Goal: Task Accomplishment & Management: Use online tool/utility

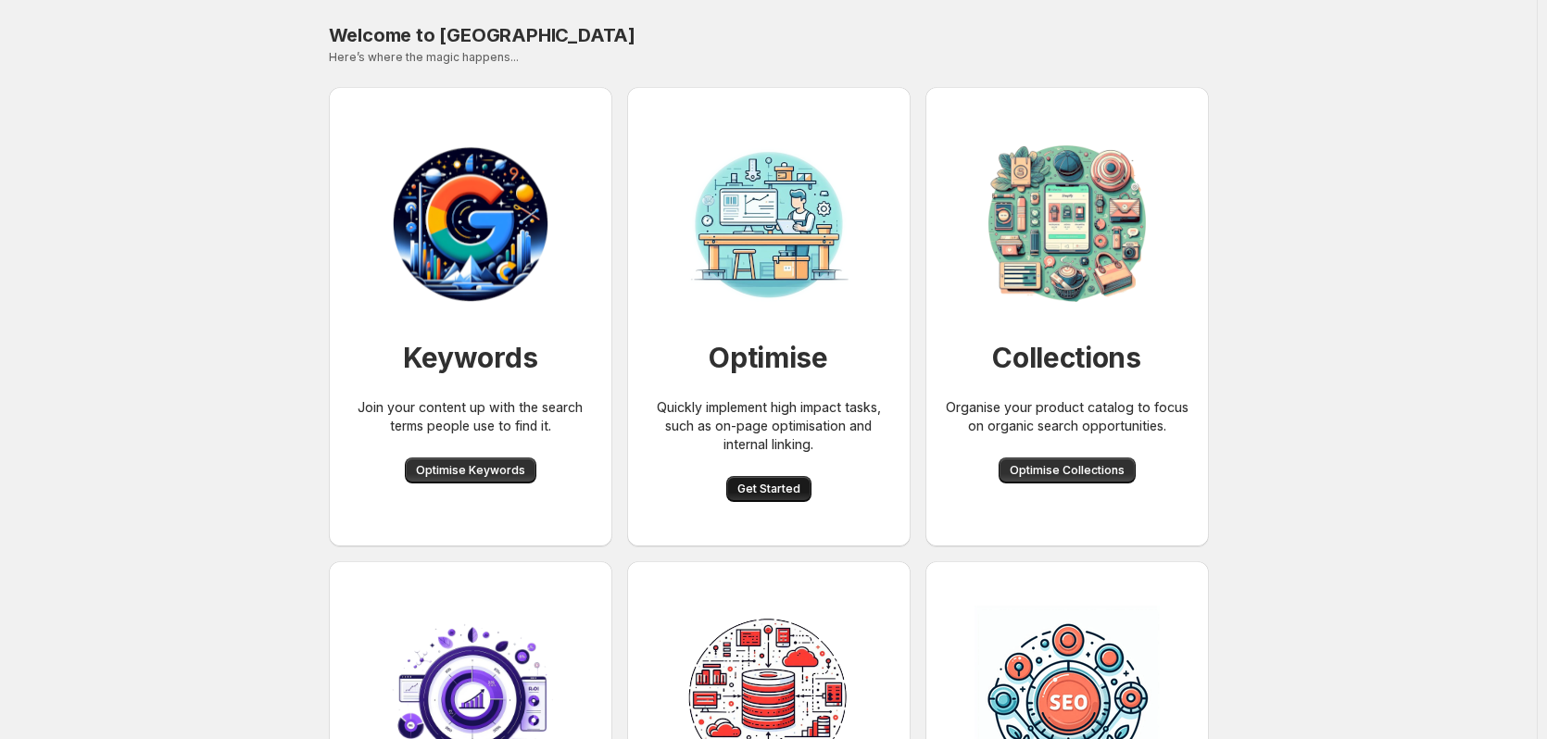
click at [793, 492] on span "Get Started" at bounding box center [768, 489] width 63 height 15
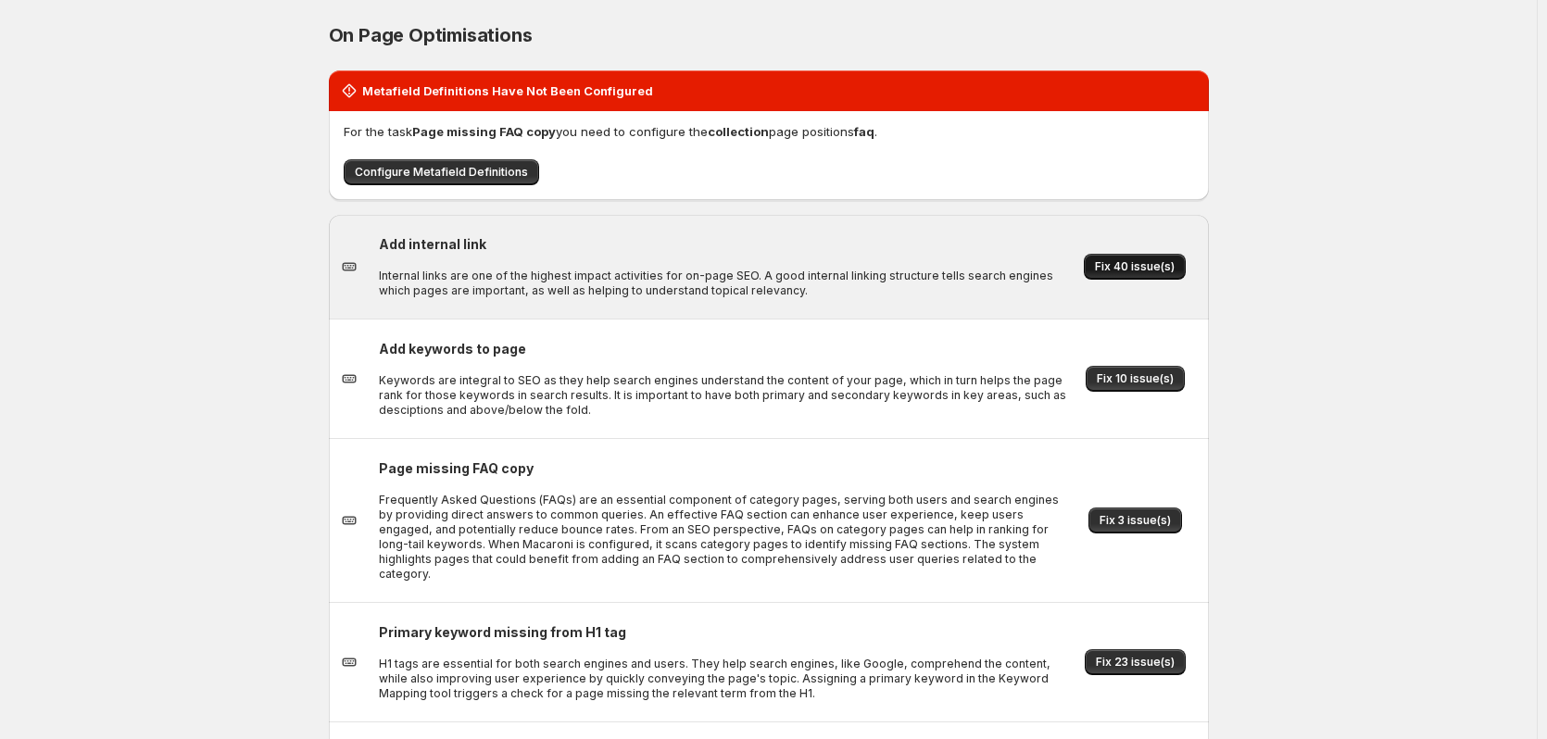
click at [1138, 275] on button "Fix 40 issue(s)" at bounding box center [1135, 267] width 102 height 26
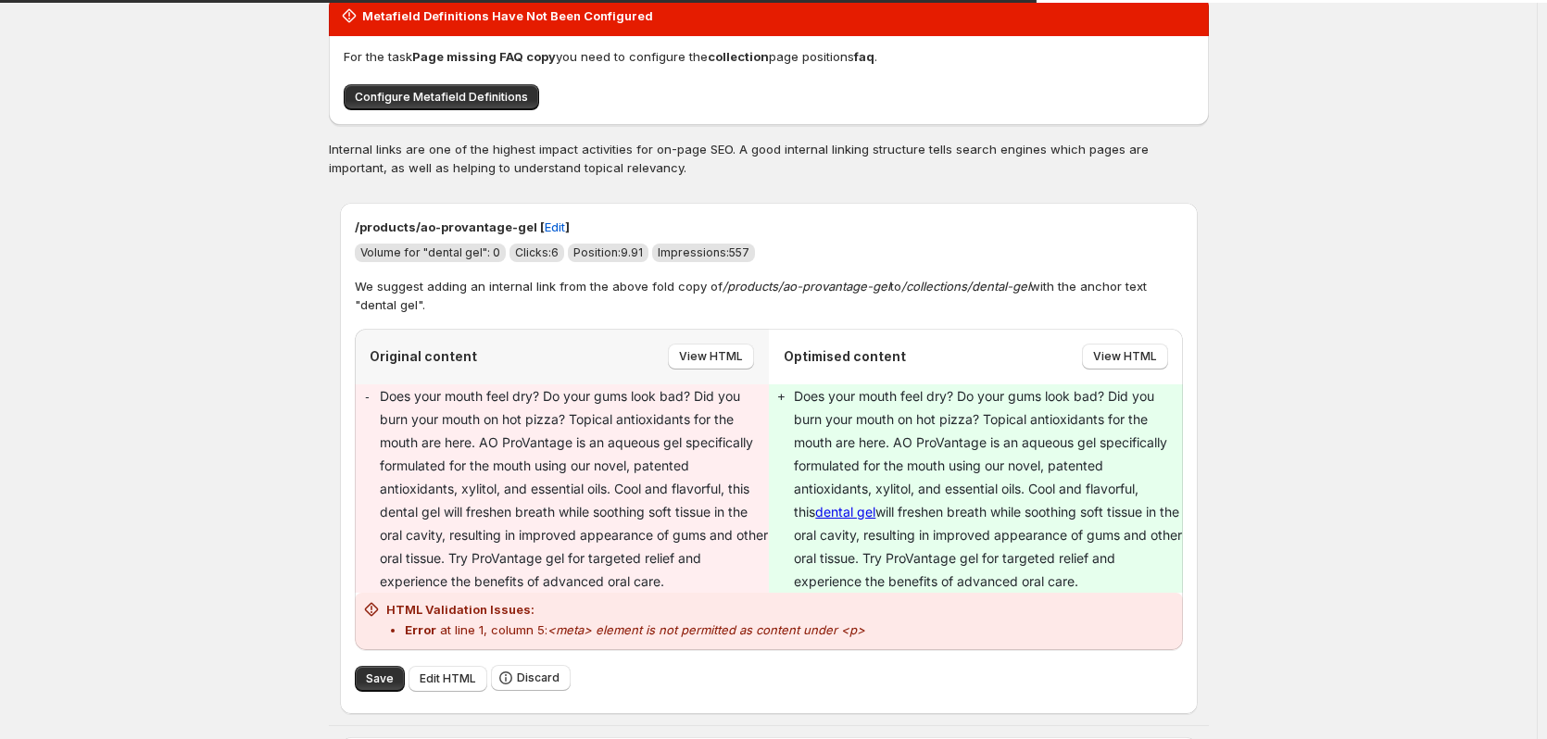
scroll to position [185, 0]
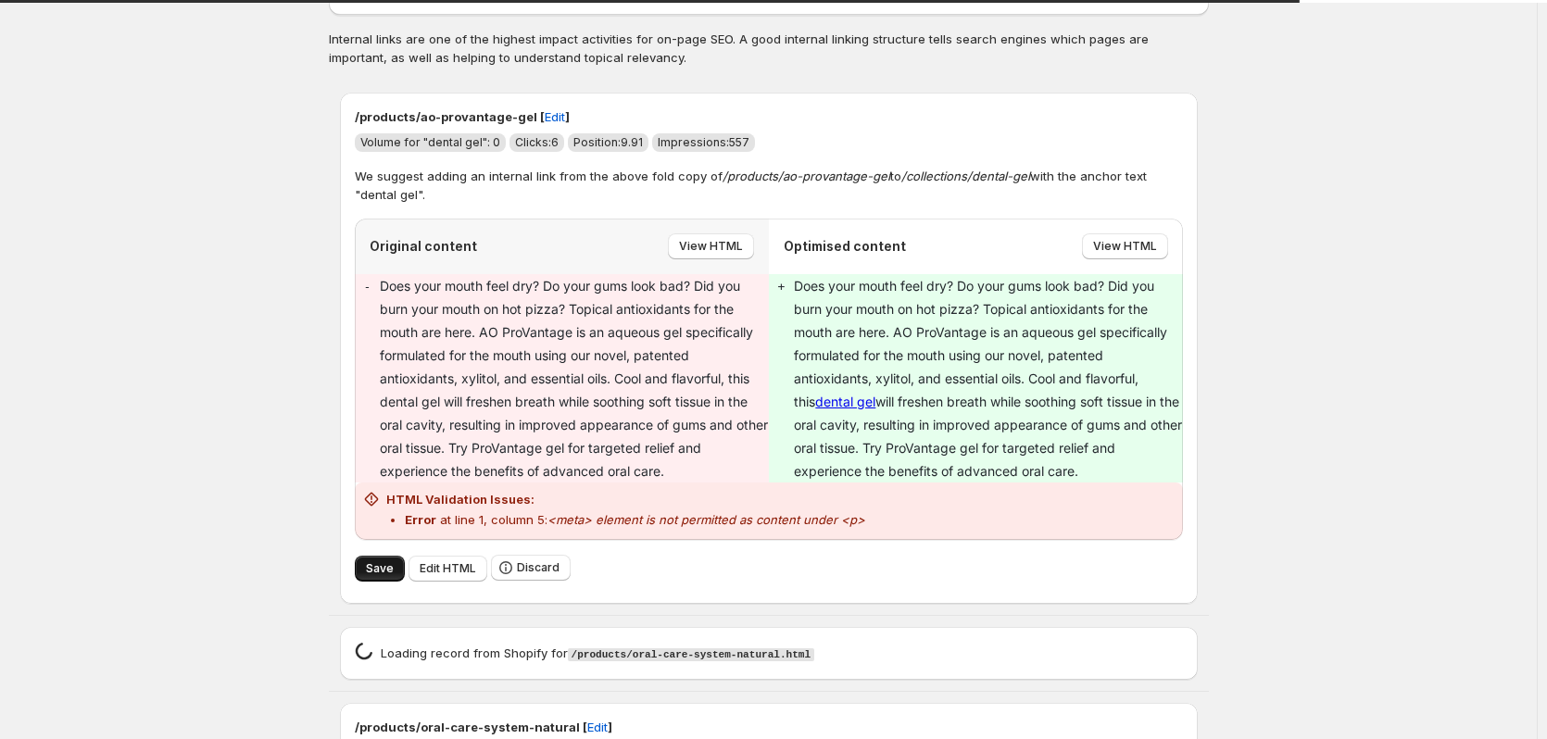
click at [390, 572] on span "Save" at bounding box center [380, 568] width 28 height 15
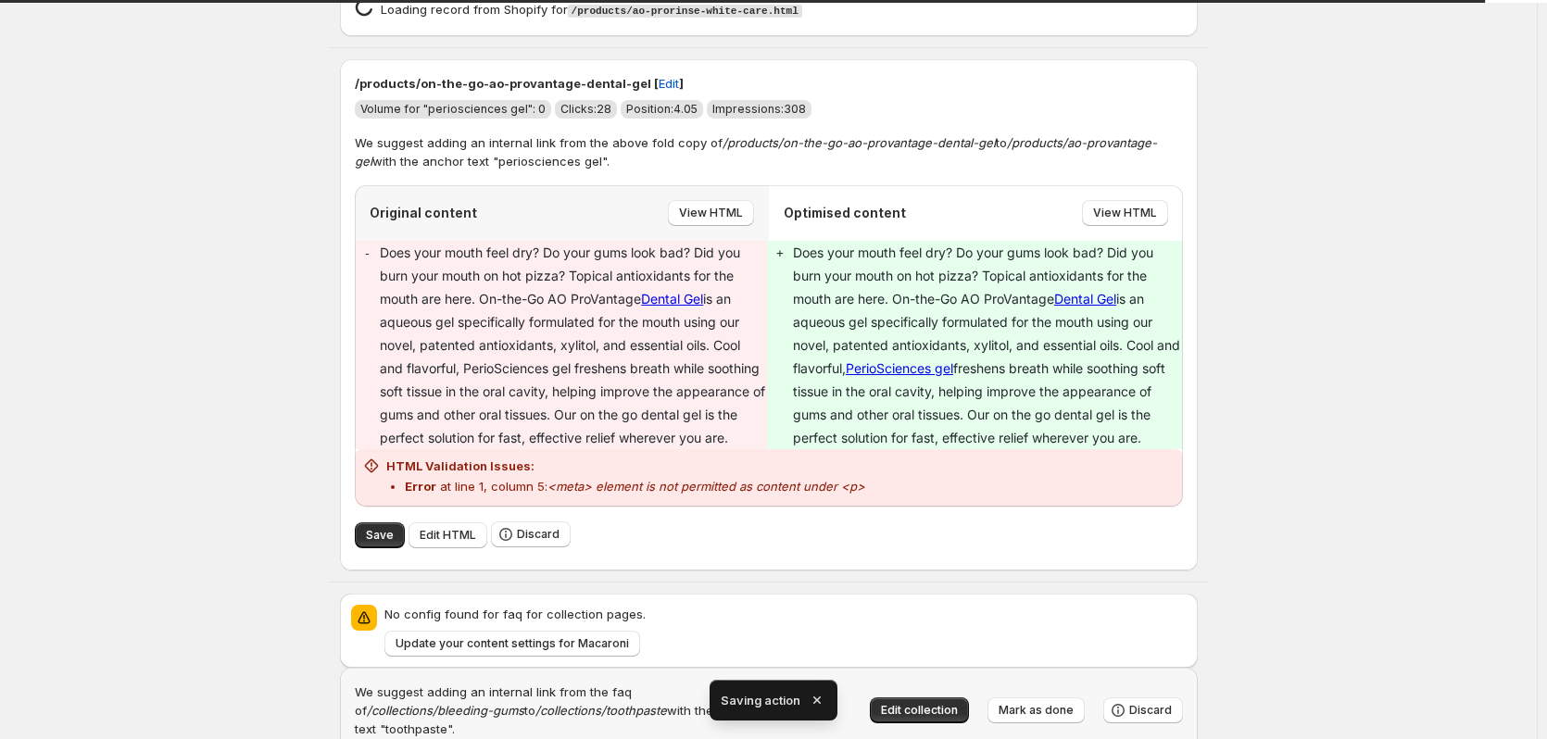
scroll to position [949, 0]
click at [397, 524] on button "Save" at bounding box center [380, 535] width 50 height 26
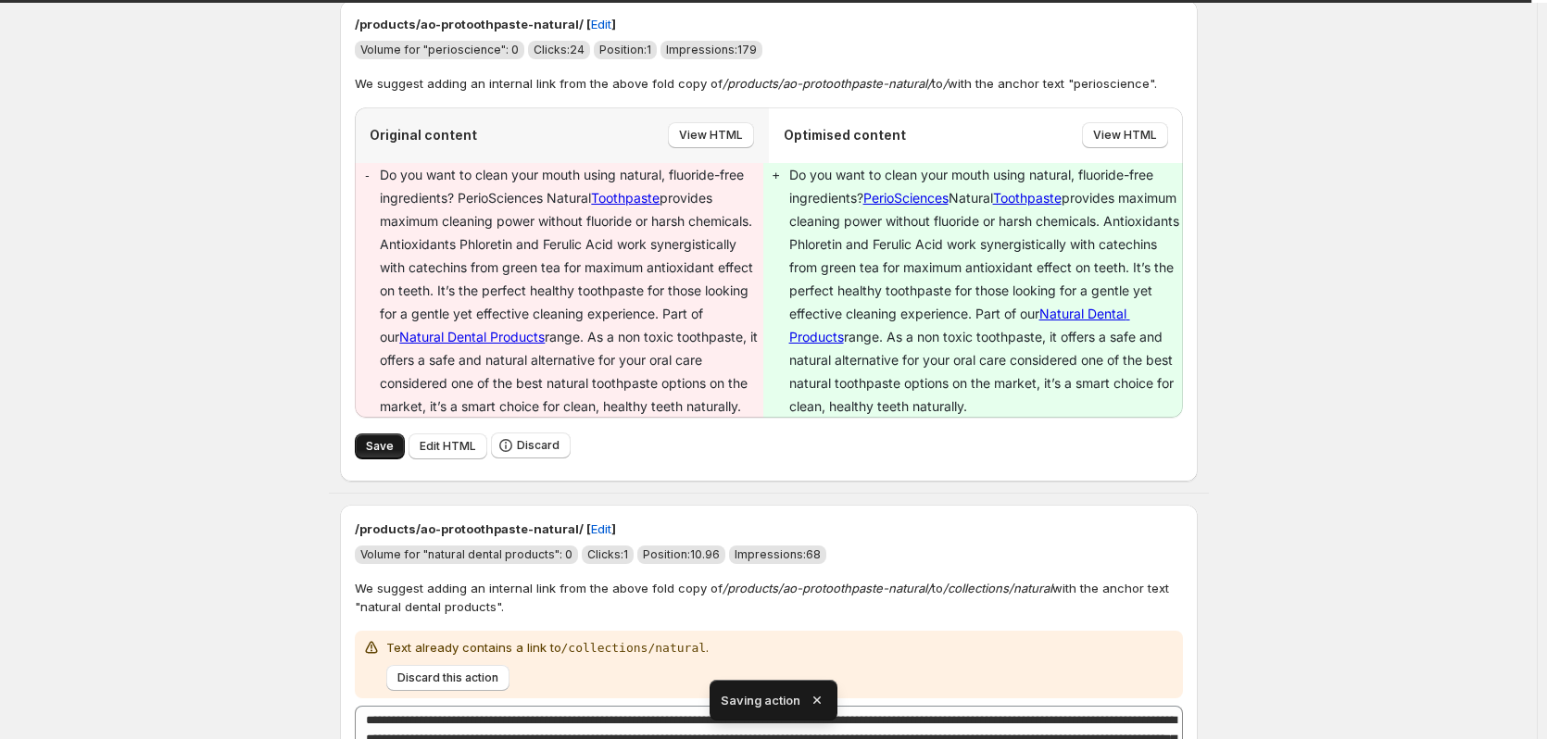
scroll to position [3141, 0]
click at [397, 441] on button "Save" at bounding box center [380, 447] width 50 height 26
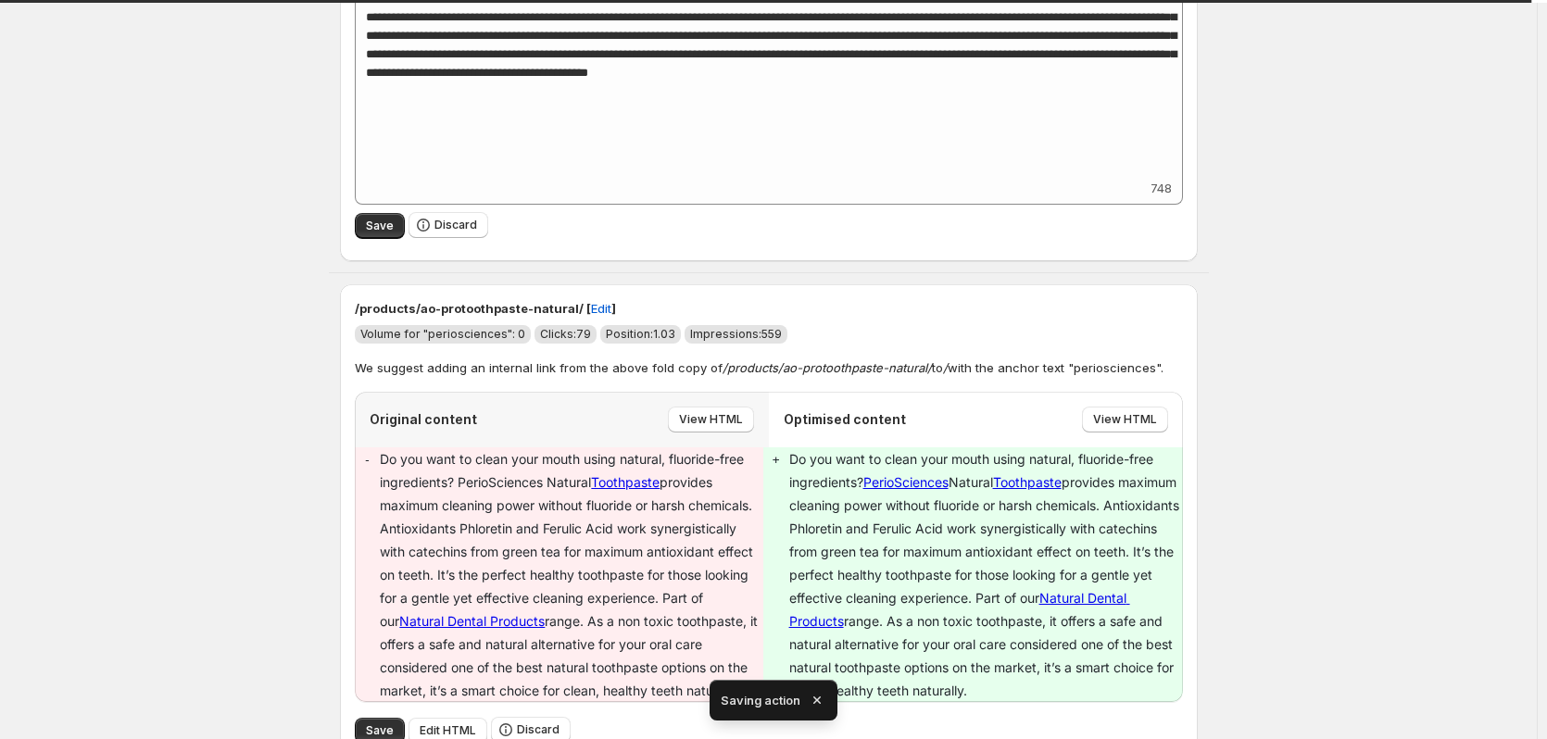
scroll to position [3562, 0]
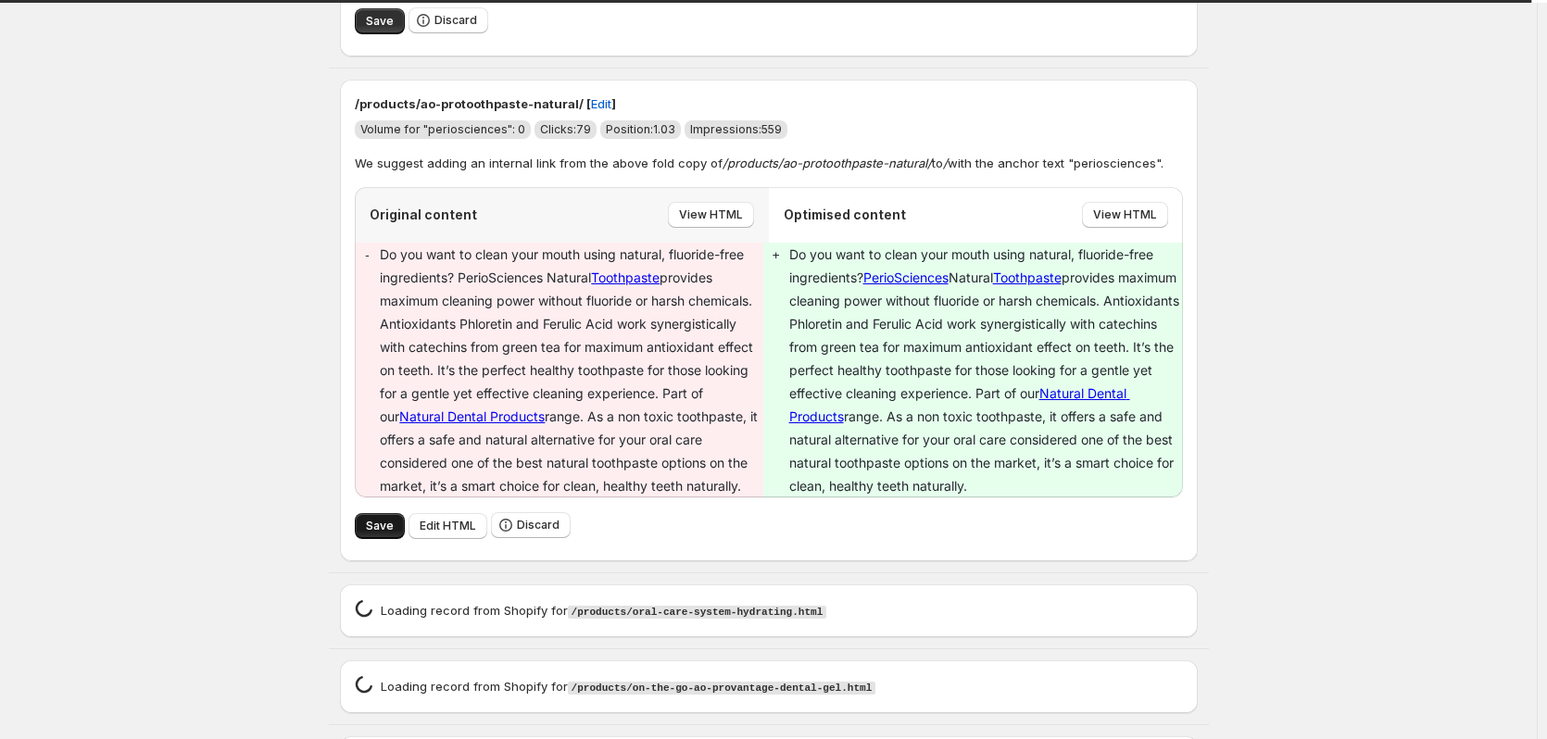
click at [389, 521] on span "Save" at bounding box center [380, 526] width 28 height 15
type textarea "**********"
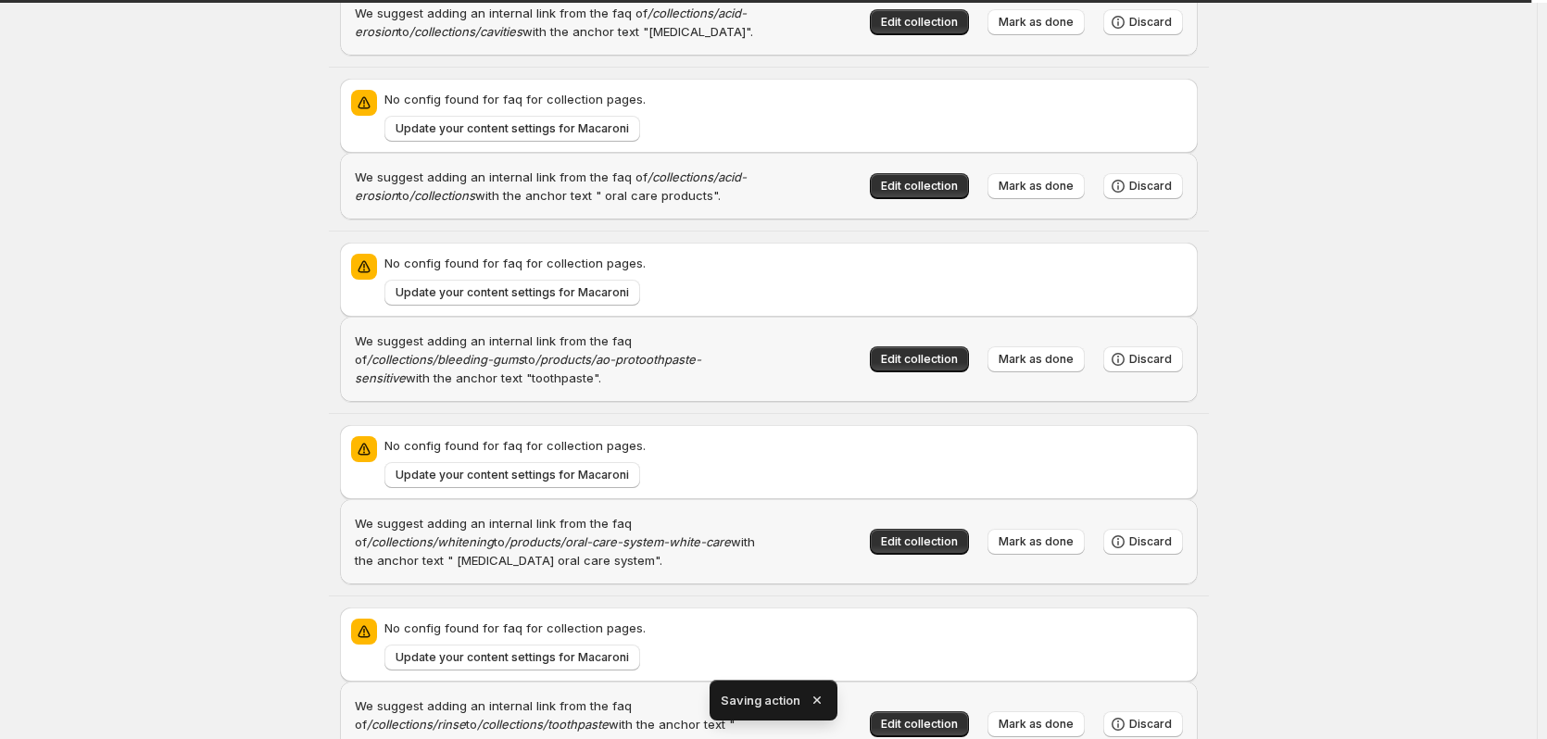
scroll to position [5234, 0]
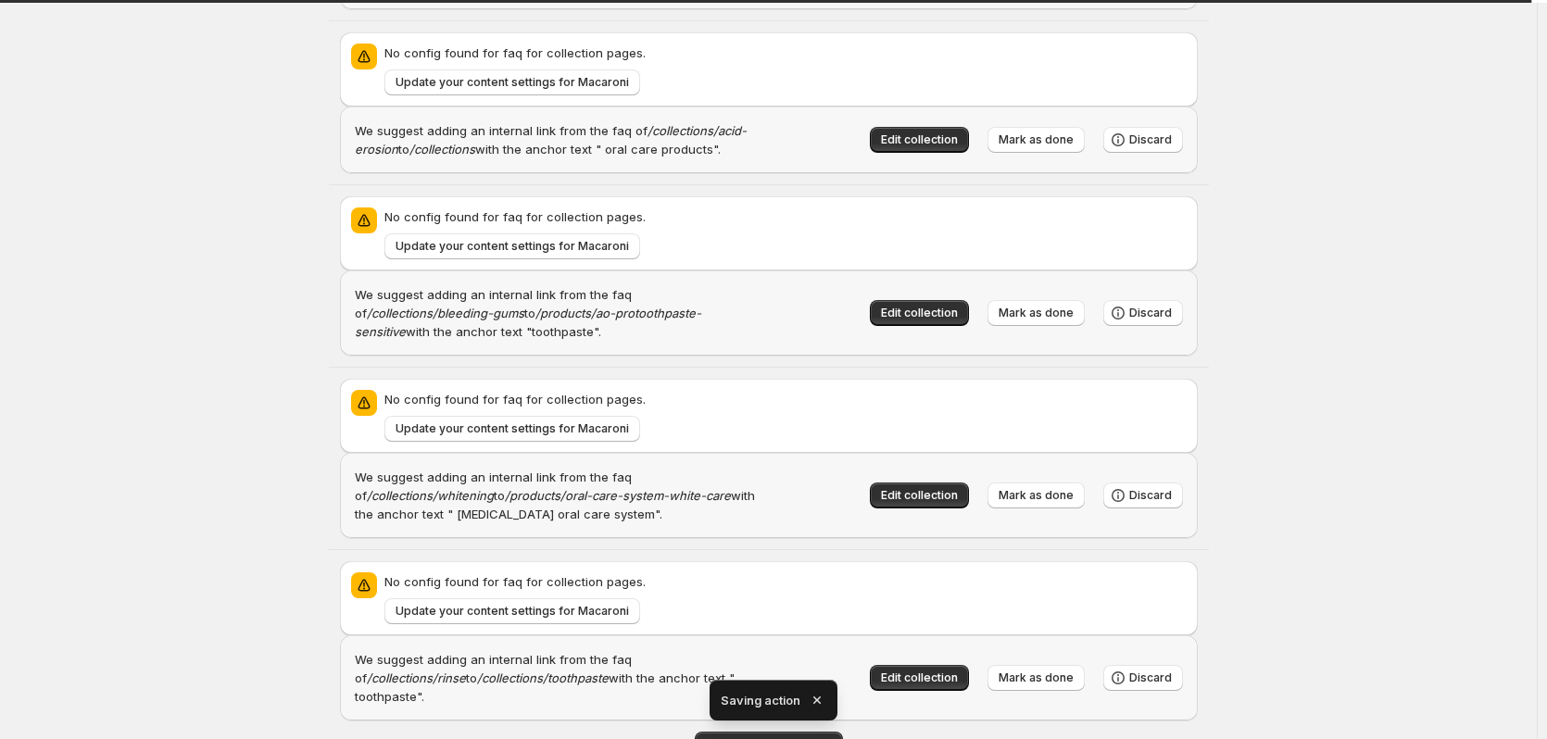
drag, startPoint x: 96, startPoint y: 402, endPoint x: 128, endPoint y: 334, distance: 74.6
